Goal: Transaction & Acquisition: Subscribe to service/newsletter

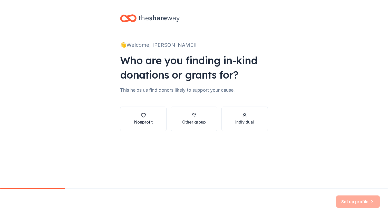
click at [144, 120] on div "Nonprofit" at bounding box center [143, 122] width 18 height 6
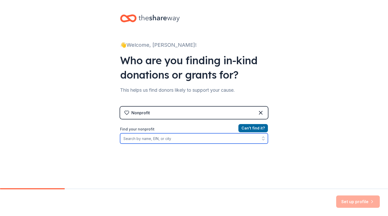
click at [191, 139] on input "Find your nonprofit" at bounding box center [194, 138] width 148 height 10
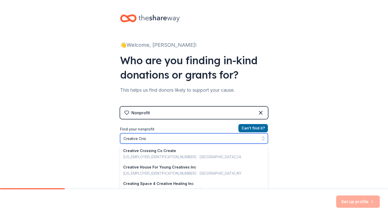
type input "Creative Crisis"
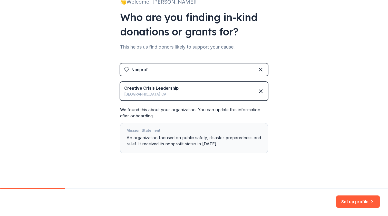
scroll to position [43, 0]
click at [353, 200] on button "Set up profile" at bounding box center [358, 201] width 44 height 12
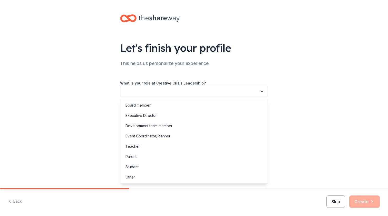
click at [263, 93] on icon "button" at bounding box center [261, 91] width 5 height 5
click at [176, 113] on div "Executive Director" at bounding box center [193, 115] width 145 height 10
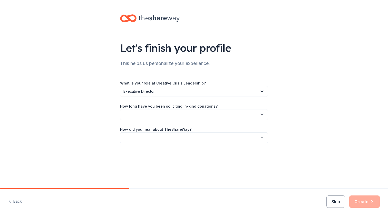
click at [262, 114] on icon "button" at bounding box center [261, 114] width 3 height 1
click at [232, 127] on div "This is my first time!" at bounding box center [193, 128] width 145 height 10
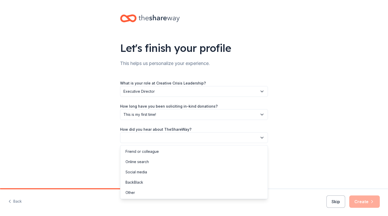
click at [263, 137] on icon "button" at bounding box center [261, 137] width 5 height 5
click at [191, 193] on div "Other" at bounding box center [193, 192] width 145 height 10
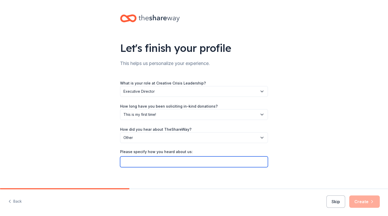
click at [235, 162] on input "Please specify how you heard about us:" at bounding box center [194, 161] width 148 height 11
type input "Nonprofit Cooperative"
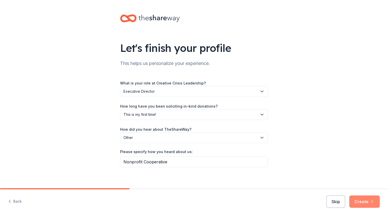
click at [369, 200] on icon "button" at bounding box center [371, 201] width 5 height 5
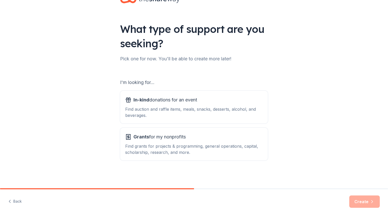
scroll to position [19, 0]
click at [244, 114] on div "Find auction and raffle items, meals, snacks, desserts, alcohol, and beverages." at bounding box center [193, 112] width 137 height 12
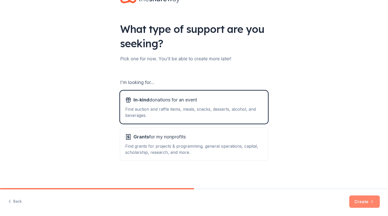
click at [362, 202] on button "Create" at bounding box center [364, 201] width 31 height 12
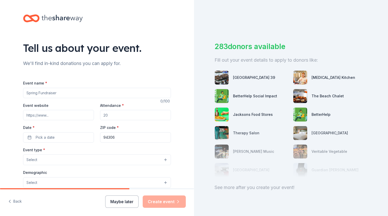
click at [122, 199] on button "Maybe later" at bounding box center [121, 201] width 33 height 12
click at [120, 202] on button "Maybe later" at bounding box center [121, 201] width 33 height 12
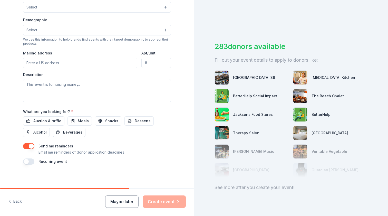
scroll to position [152, 0]
click at [116, 200] on button "Maybe later" at bounding box center [121, 201] width 33 height 12
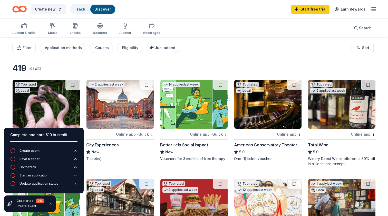
click at [202, 50] on div "Filter Application methods Causes Eligibility Just added Sort" at bounding box center [194, 47] width 388 height 21
click at [49, 137] on div "Complete and earn $10 in credit" at bounding box center [43, 135] width 67 height 6
click at [49, 202] on icon "button" at bounding box center [50, 203] width 4 height 4
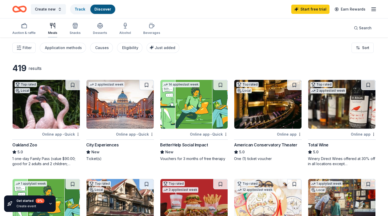
click at [53, 29] on div "Meals" at bounding box center [52, 29] width 9 height 12
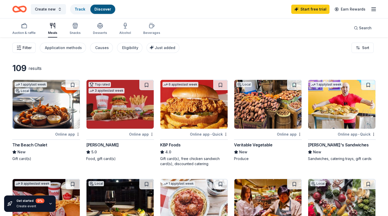
click at [20, 47] on icon "button" at bounding box center [18, 47] width 5 height 5
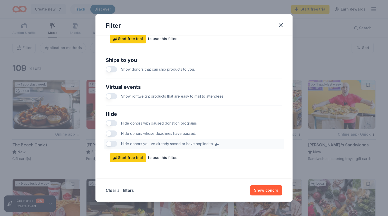
scroll to position [229, 0]
click at [279, 25] on icon "button" at bounding box center [280, 25] width 7 height 7
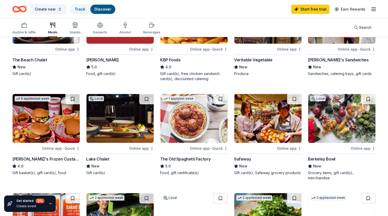
scroll to position [84, 0]
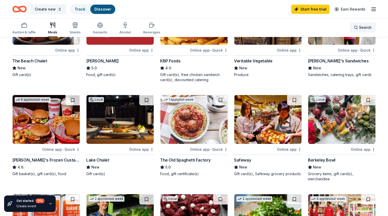
click at [363, 25] on span "Search" at bounding box center [365, 27] width 13 height 6
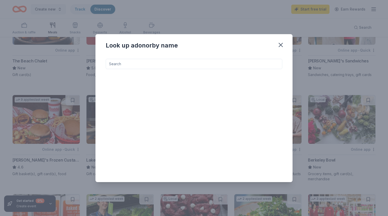
click at [197, 63] on input at bounding box center [194, 64] width 176 height 10
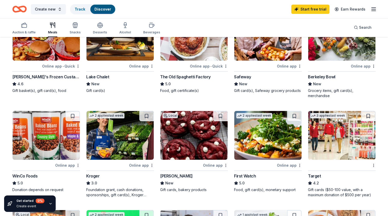
scroll to position [92, 0]
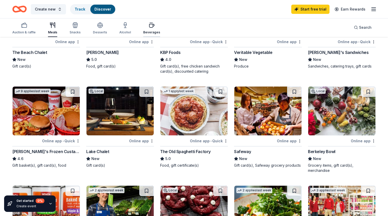
click at [149, 27] on icon "button" at bounding box center [151, 25] width 5 height 3
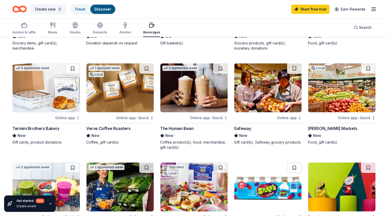
scroll to position [116, 0]
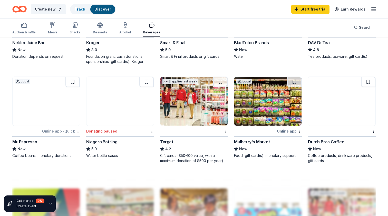
scroll to position [301, 0]
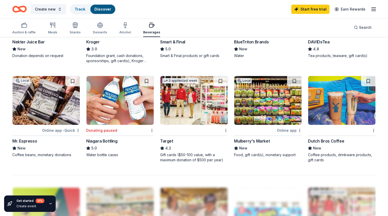
click at [244, 79] on div "Local" at bounding box center [243, 80] width 15 height 5
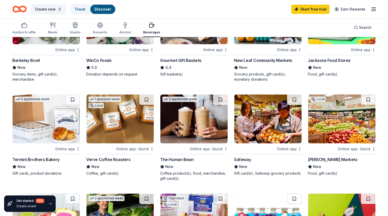
scroll to position [85, 0]
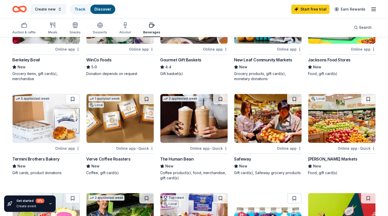
click at [164, 105] on img at bounding box center [193, 118] width 67 height 49
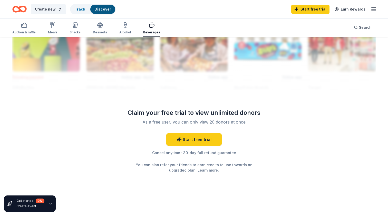
scroll to position [465, 0]
click at [238, 154] on div "Cancel anytime · 30-day full refund guarantee" at bounding box center [194, 152] width 148 height 6
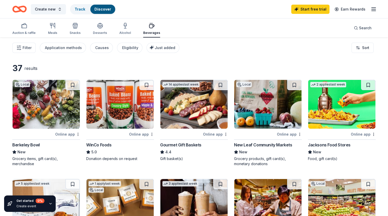
scroll to position [0, 0]
click at [75, 49] on div "Application methods" at bounding box center [63, 48] width 37 height 6
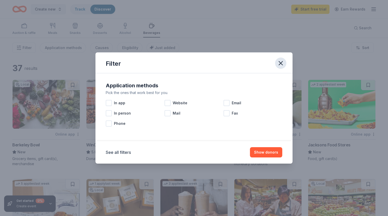
click at [281, 63] on icon "button" at bounding box center [281, 63] width 4 height 4
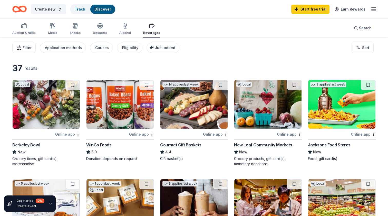
click at [28, 47] on span "Filter" at bounding box center [27, 48] width 9 height 6
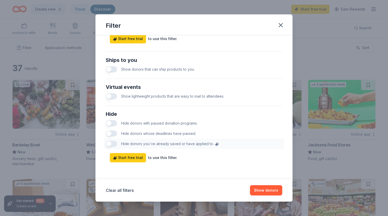
scroll to position [229, 0]
click at [116, 123] on button "button" at bounding box center [111, 123] width 11 height 6
click at [115, 133] on button "button" at bounding box center [111, 133] width 11 height 6
click at [268, 189] on button "Show 35 donors" at bounding box center [263, 190] width 37 height 10
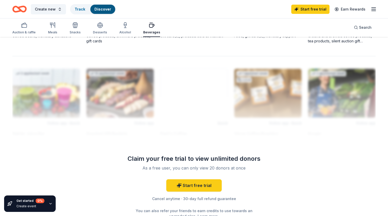
scroll to position [418, 0]
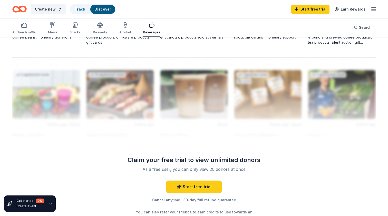
click at [198, 115] on div at bounding box center [193, 98] width 363 height 82
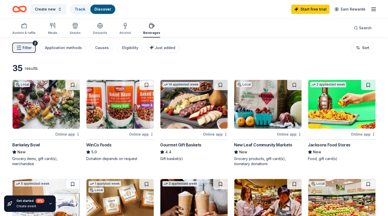
scroll to position [0, 0]
click at [271, 121] on img at bounding box center [267, 104] width 67 height 49
click at [22, 27] on rect "button" at bounding box center [24, 26] width 5 height 3
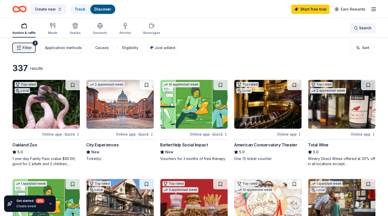
click at [365, 27] on span "Search" at bounding box center [365, 28] width 13 height 6
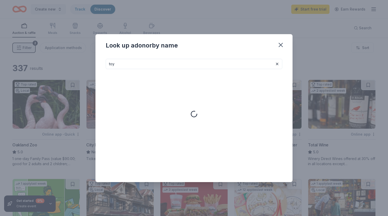
type input "toy"
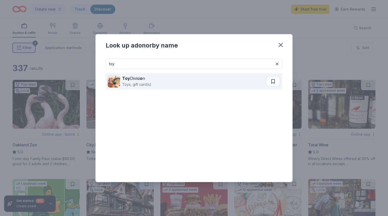
click at [147, 81] on div "Toy Divisi o n" at bounding box center [136, 78] width 29 height 6
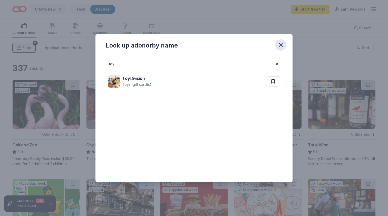
click at [281, 43] on icon "button" at bounding box center [280, 44] width 7 height 7
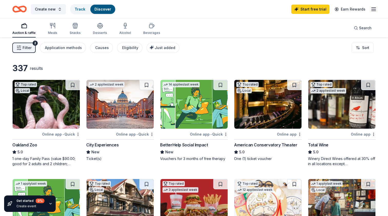
click at [15, 9] on icon "Home" at bounding box center [19, 9] width 14 height 12
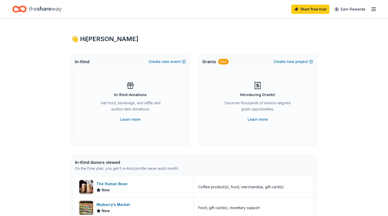
click at [372, 10] on icon "button" at bounding box center [373, 9] width 6 height 6
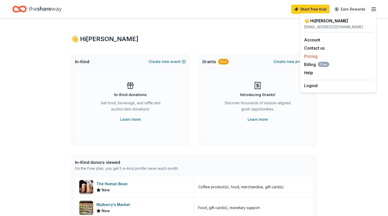
click at [308, 57] on link "Pricing" at bounding box center [310, 56] width 13 height 5
click at [313, 55] on link "Pricing" at bounding box center [310, 56] width 13 height 5
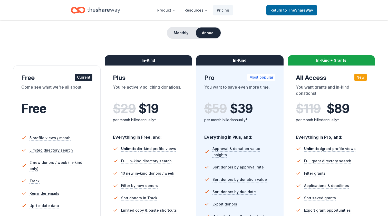
scroll to position [14, 0]
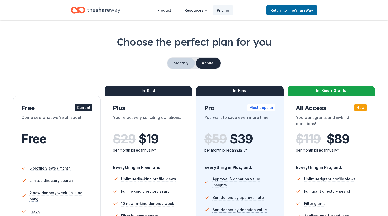
click at [186, 63] on button "Monthly" at bounding box center [180, 63] width 27 height 11
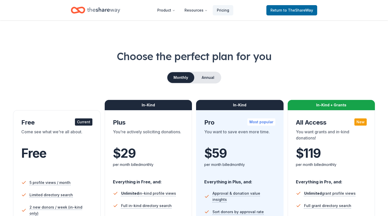
scroll to position [0, 0]
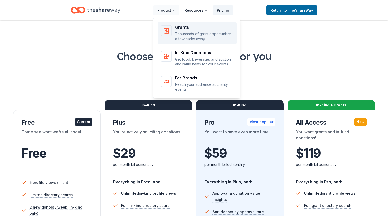
click at [189, 36] on p "Thousands of grant opportunities, a few clicks away" at bounding box center [204, 36] width 58 height 10
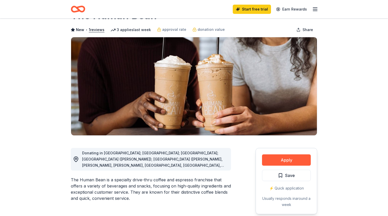
scroll to position [14, 0]
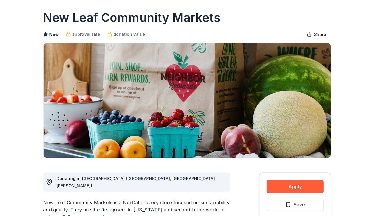
scroll to position [21, 34]
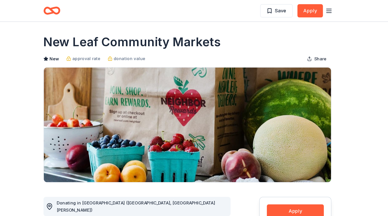
scroll to position [0, 0]
click at [313, 9] on line "button" at bounding box center [315, 9] width 4 height 0
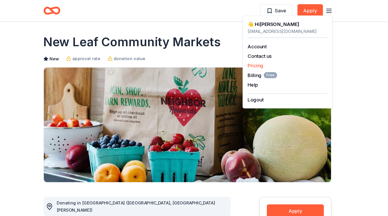
click at [245, 54] on link "Pricing" at bounding box center [251, 56] width 13 height 5
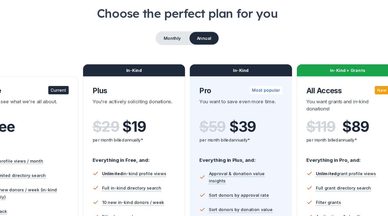
scroll to position [22, 0]
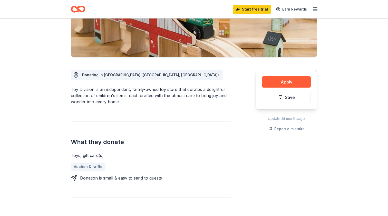
scroll to position [96, 0]
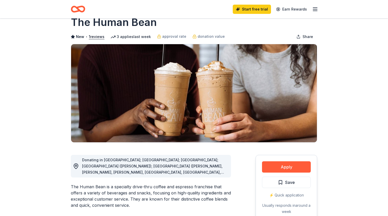
scroll to position [14, 0]
drag, startPoint x: 331, startPoint y: 3, endPoint x: 345, endPoint y: 35, distance: 35.5
